Goal: Use online tool/utility: Utilize a website feature to perform a specific function

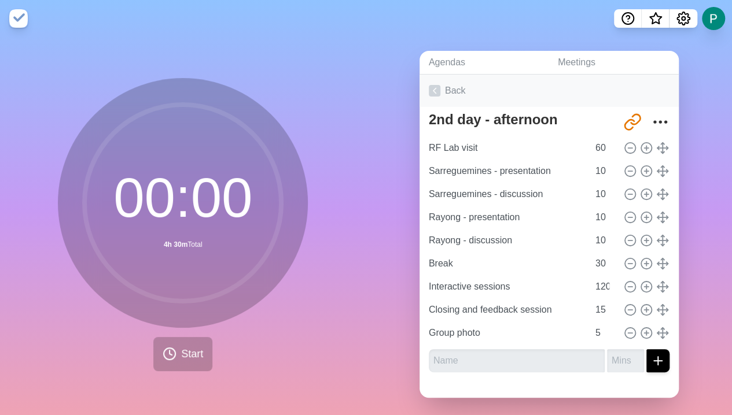
click at [454, 92] on link "Back" at bounding box center [548, 91] width 259 height 32
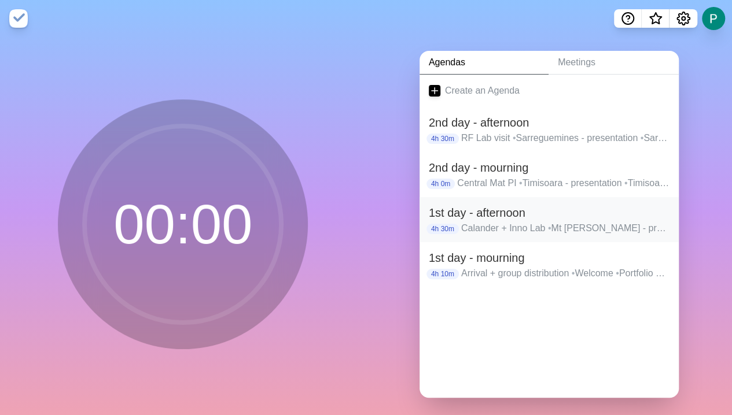
click at [570, 208] on h2 "1st day - afternoon" at bounding box center [549, 212] width 241 height 17
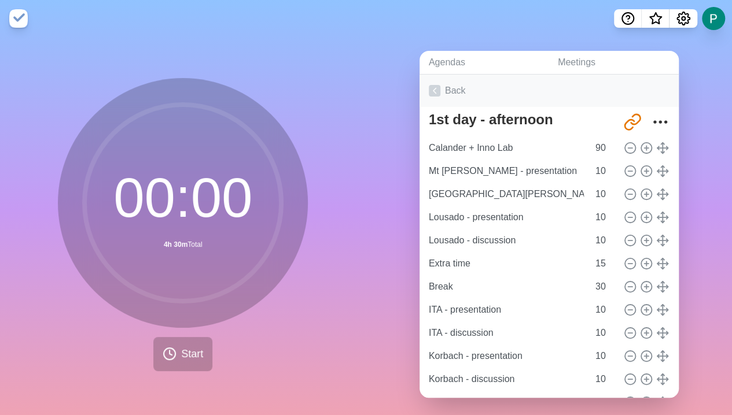
click at [440, 95] on link "Back" at bounding box center [548, 91] width 259 height 32
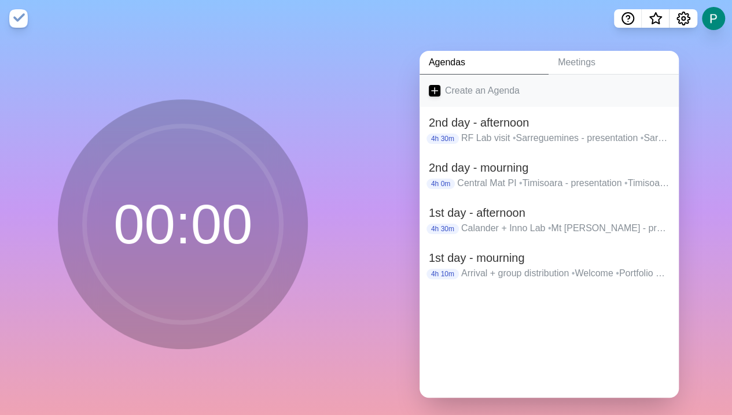
drag, startPoint x: 550, startPoint y: 213, endPoint x: 534, endPoint y: 105, distance: 108.7
click at [534, 105] on div "Create an Agenda 2nd day - afternoon 4h 30m RF Lab visit • Sarreguemines - pres…" at bounding box center [548, 236] width 259 height 323
click at [567, 385] on div "Create an Agenda 2nd day - afternoon 4h 30m RF Lab visit • Sarreguemines - pres…" at bounding box center [548, 236] width 259 height 323
click at [452, 256] on h2 "1st day - mourning" at bounding box center [549, 257] width 241 height 17
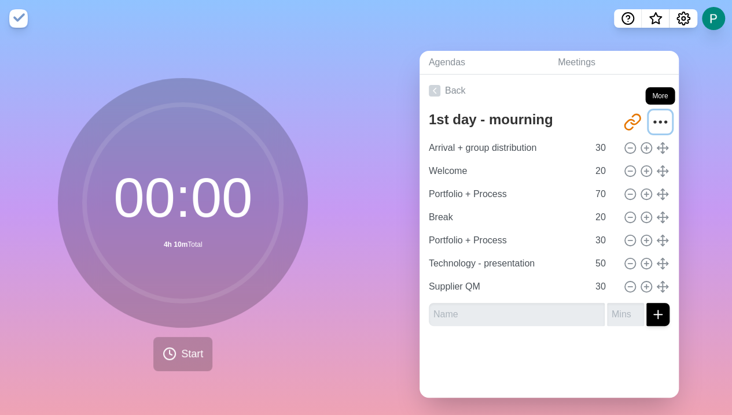
click at [651, 118] on icon "More" at bounding box center [660, 122] width 19 height 19
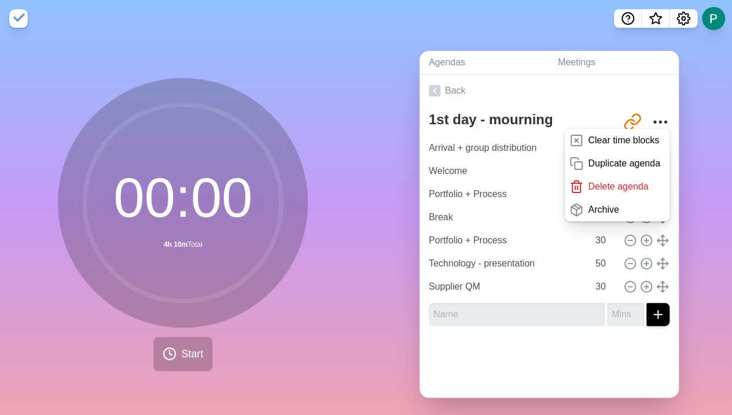
click at [554, 371] on div at bounding box center [548, 359] width 259 height 46
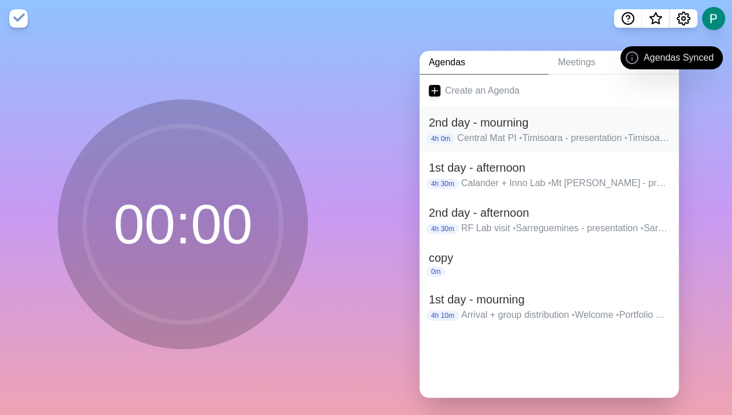
click at [489, 127] on h2 "2nd day - mourning" at bounding box center [549, 122] width 241 height 17
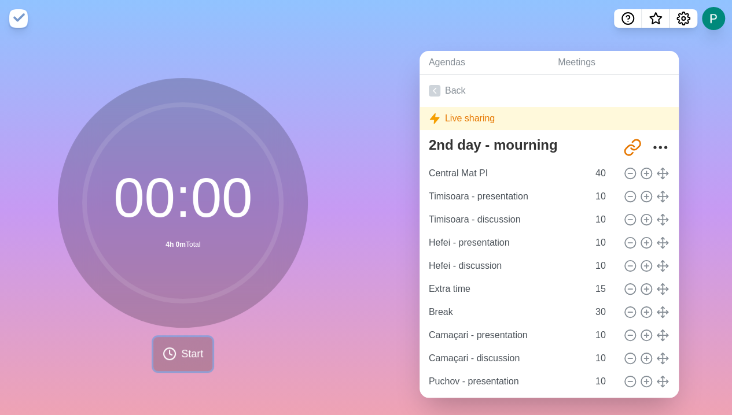
click at [182, 345] on button "Start" at bounding box center [182, 354] width 59 height 34
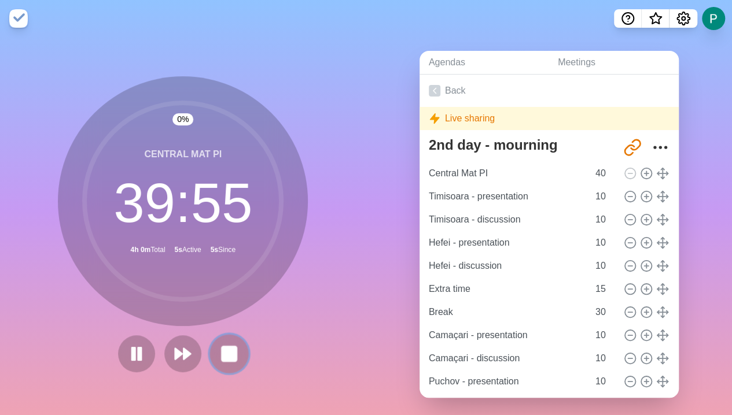
click at [222, 352] on rect at bounding box center [229, 354] width 14 height 14
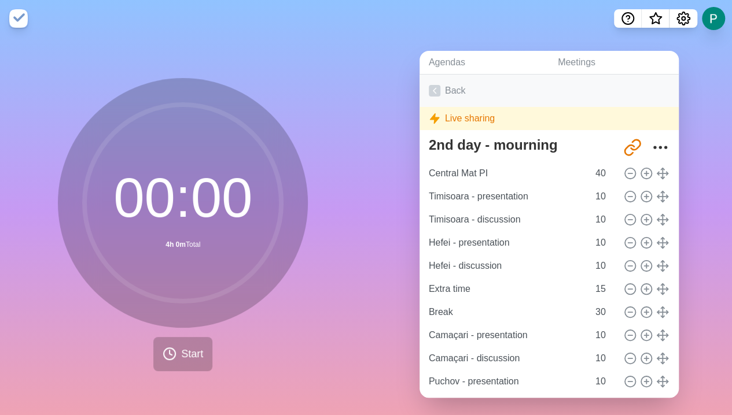
click at [446, 91] on link "Back" at bounding box center [548, 91] width 259 height 32
